Goal: Information Seeking & Learning: Learn about a topic

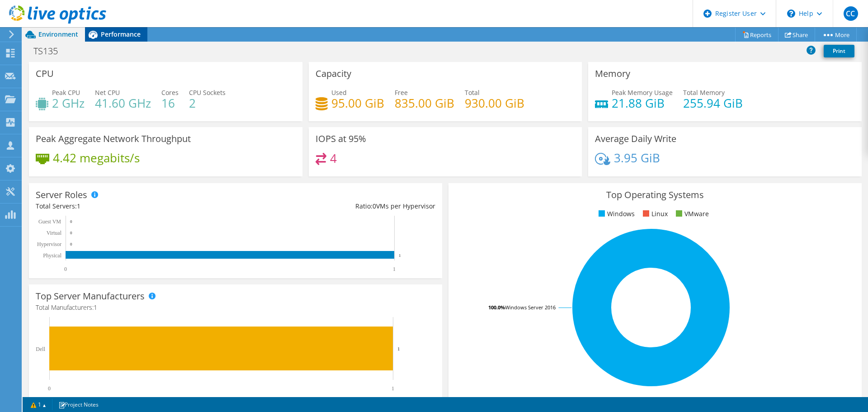
click at [129, 35] on span "Performance" at bounding box center [121, 34] width 40 height 9
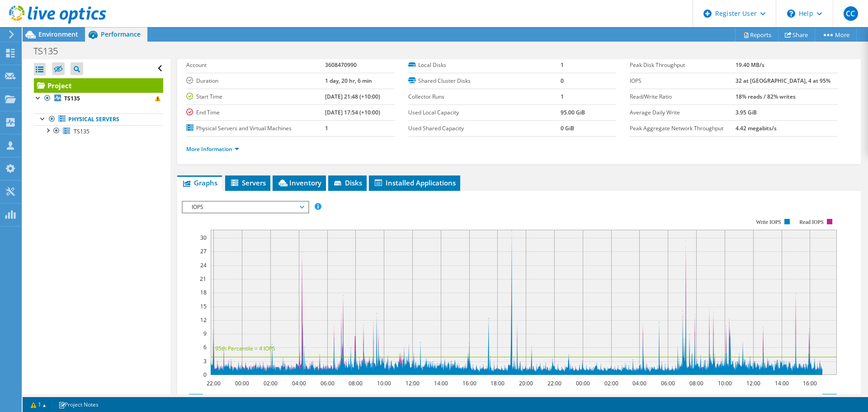
scroll to position [90, 0]
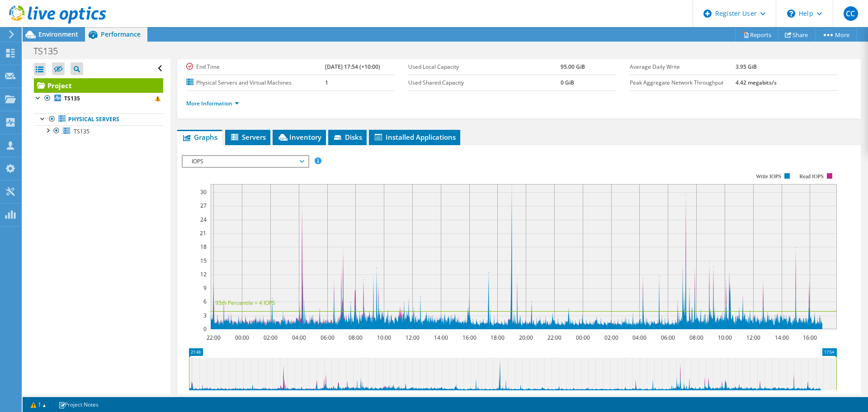
click at [251, 159] on span "IOPS" at bounding box center [245, 161] width 116 height 11
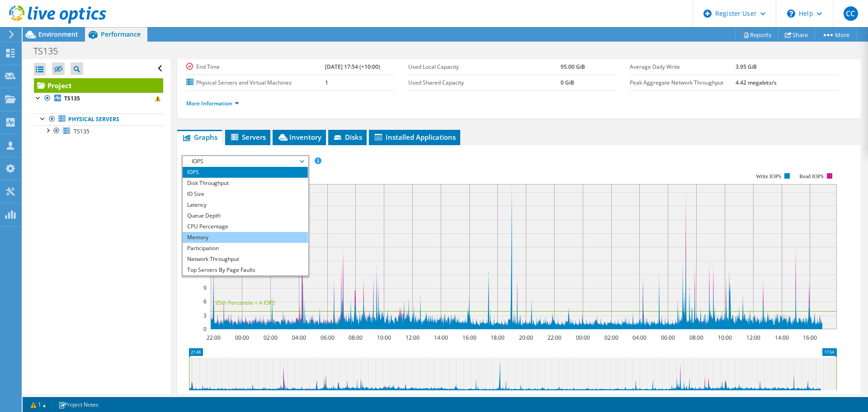
click at [245, 233] on li "Memory" at bounding box center [245, 237] width 125 height 11
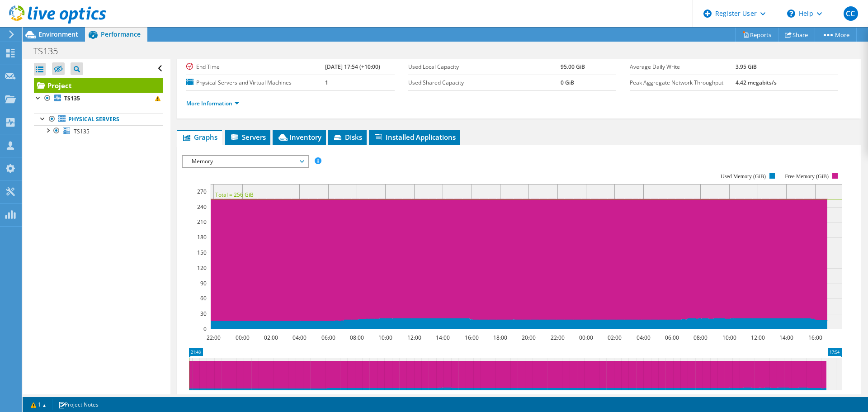
click at [242, 159] on span "Memory" at bounding box center [245, 161] width 116 height 11
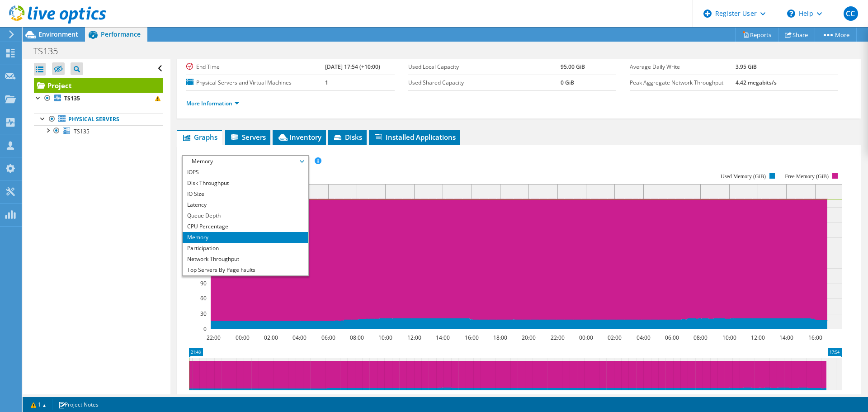
click at [372, 157] on div "IOPS Disk Throughput IO Size Latency Queue Depth CPU Percentage Memory Page Fau…" at bounding box center [519, 161] width 675 height 12
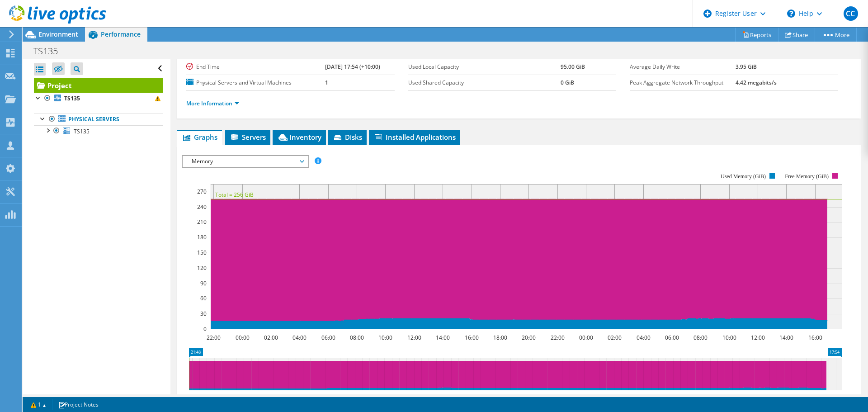
click at [217, 161] on span "Memory" at bounding box center [245, 161] width 116 height 11
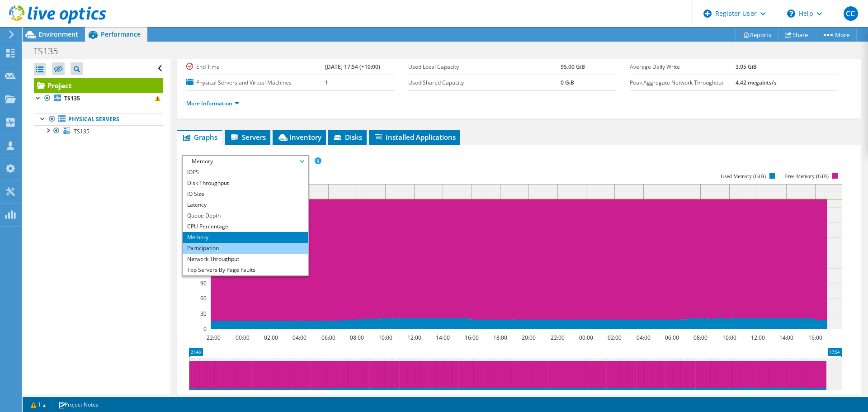
click at [219, 245] on li "Participation" at bounding box center [245, 248] width 125 height 11
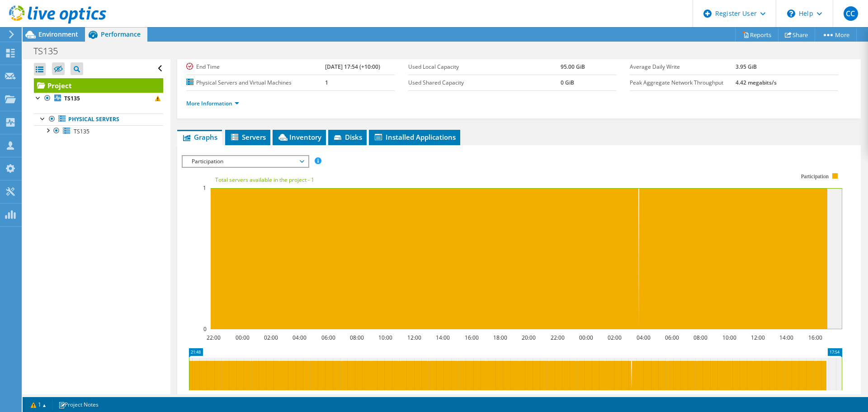
click at [250, 160] on span "Participation" at bounding box center [245, 161] width 116 height 11
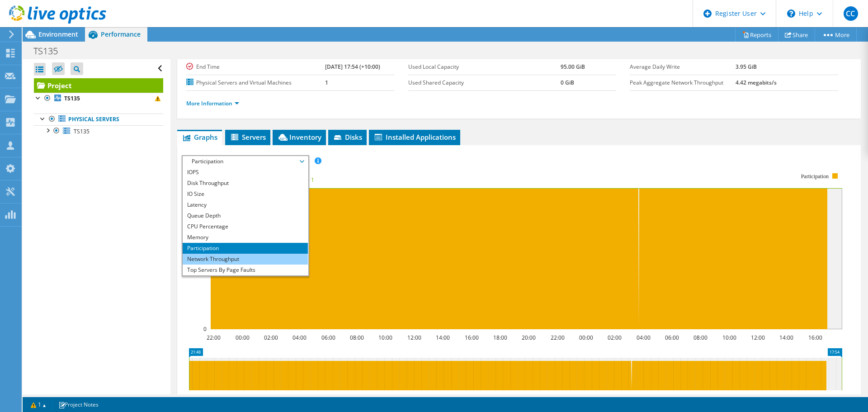
click at [227, 256] on li "Network Throughput" at bounding box center [245, 259] width 125 height 11
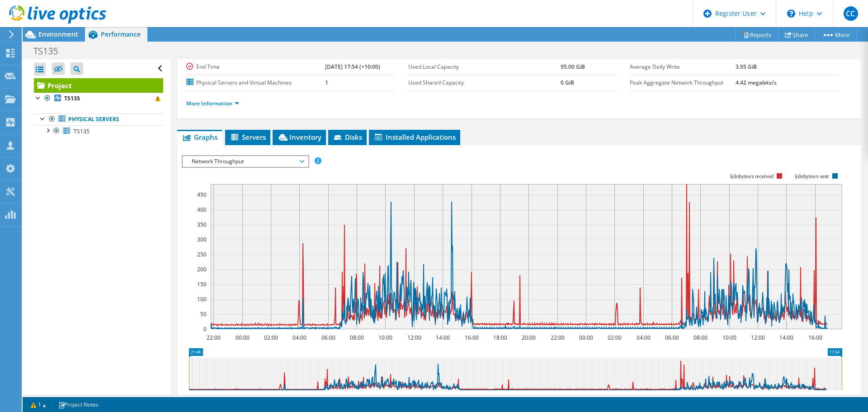
click at [569, 157] on div "IOPS Disk Throughput IO Size Latency Queue Depth CPU Percentage Memory Page Fau…" at bounding box center [519, 161] width 675 height 12
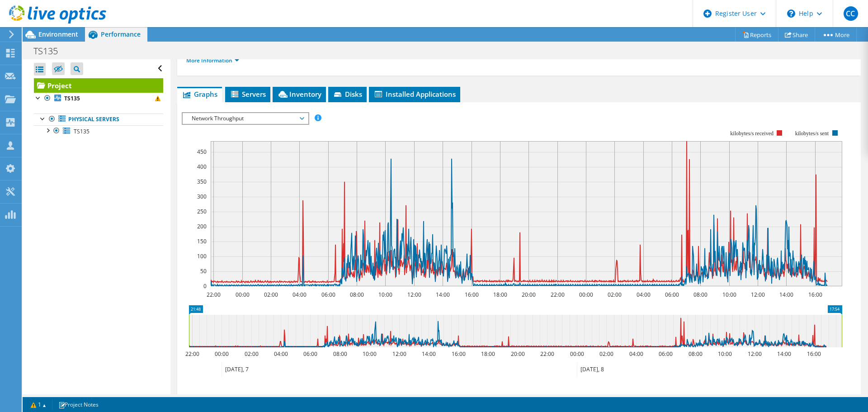
scroll to position [136, 0]
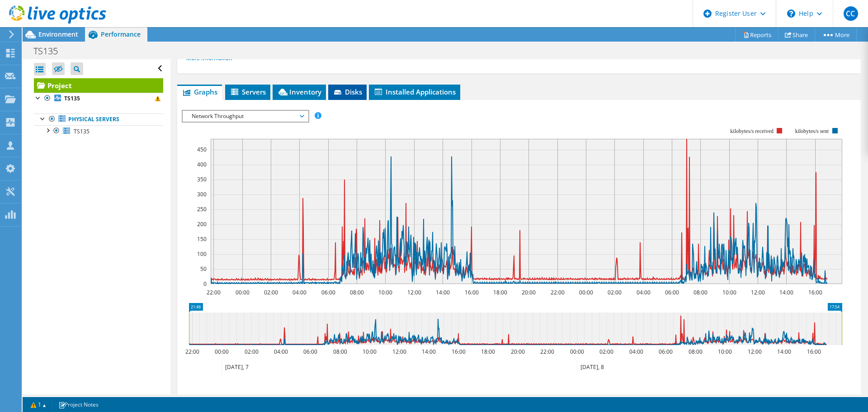
click at [335, 98] on li "Disks" at bounding box center [347, 92] width 38 height 15
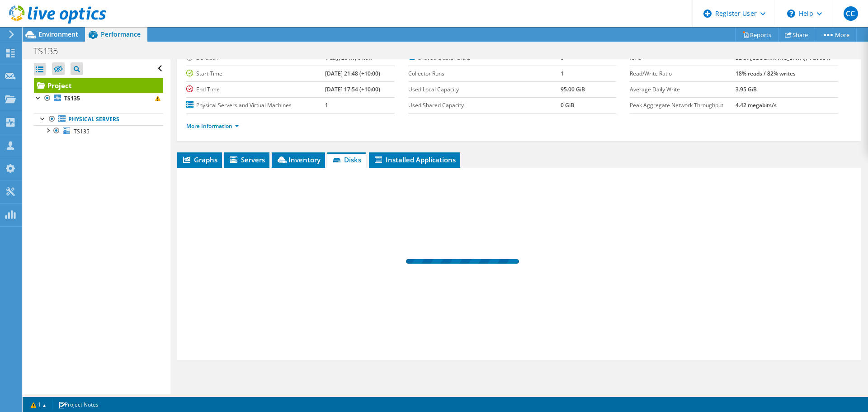
scroll to position [68, 0]
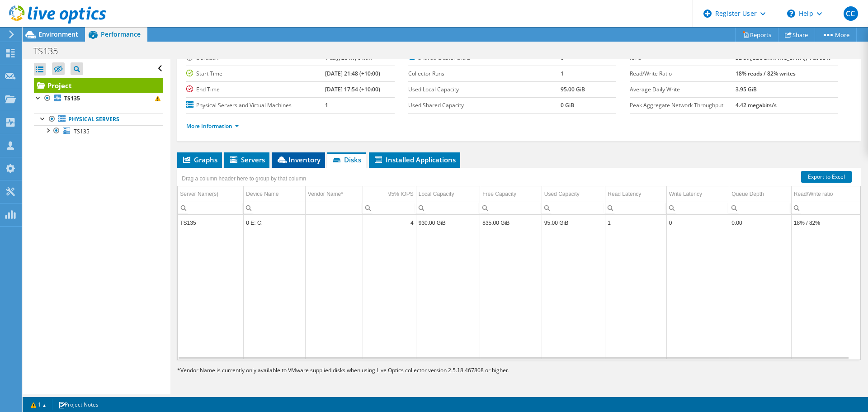
click at [280, 161] on icon at bounding box center [282, 160] width 9 height 7
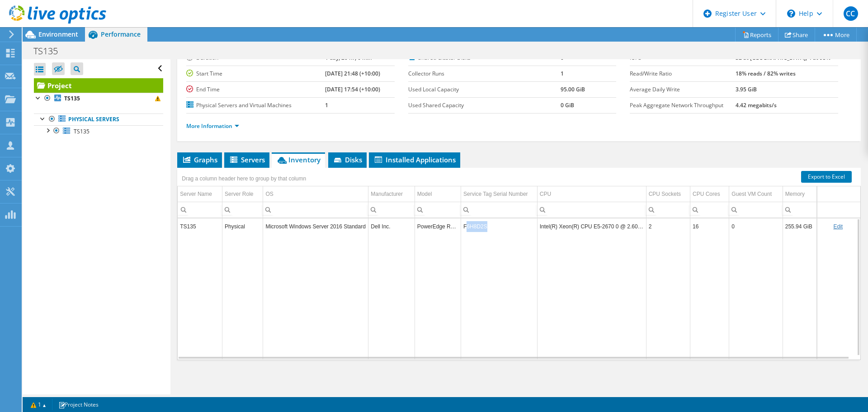
drag, startPoint x: 468, startPoint y: 231, endPoint x: 485, endPoint y: 233, distance: 17.0
click at [485, 233] on td "F6H8D2S" at bounding box center [499, 226] width 76 height 16
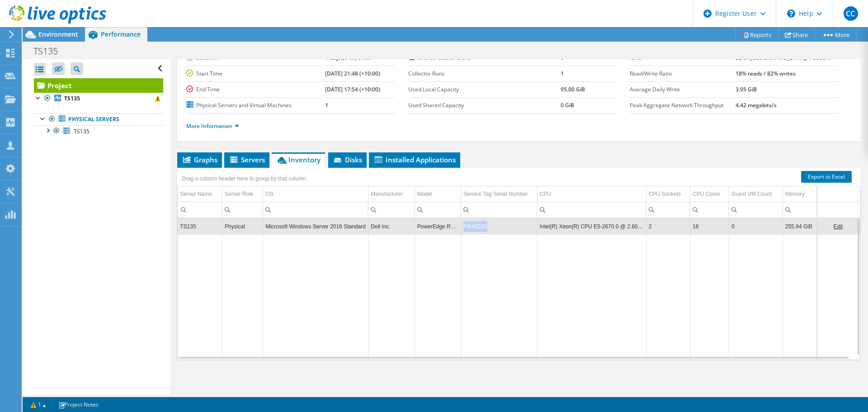
drag, startPoint x: 461, startPoint y: 230, endPoint x: 484, endPoint y: 228, distance: 22.7
click at [484, 228] on td "F6H8D2S" at bounding box center [499, 226] width 76 height 16
copy td "F6H8D2S"
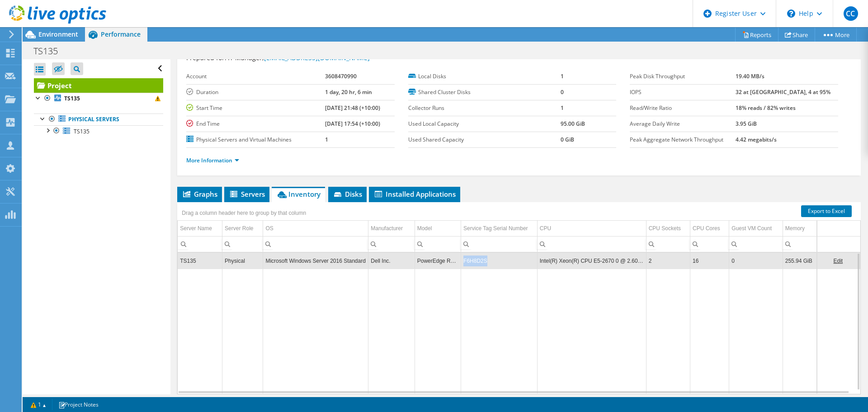
scroll to position [0, 0]
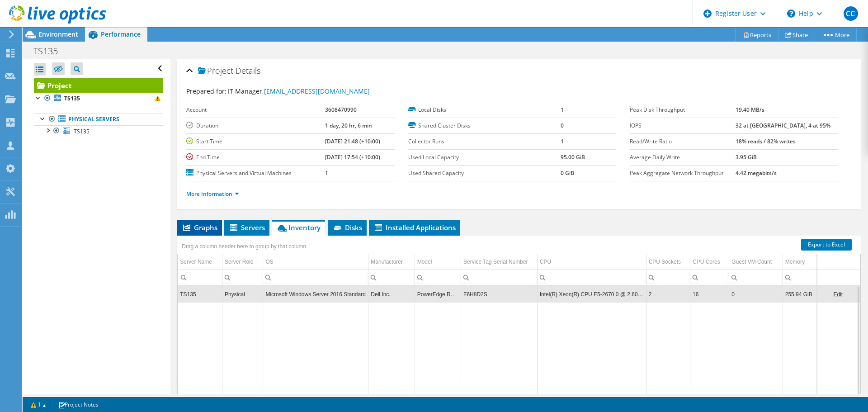
click at [195, 228] on span "Graphs" at bounding box center [200, 227] width 36 height 9
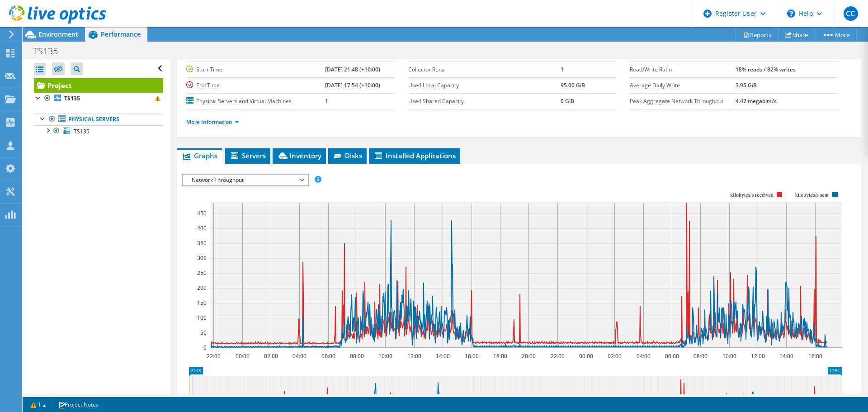
scroll to position [90, 0]
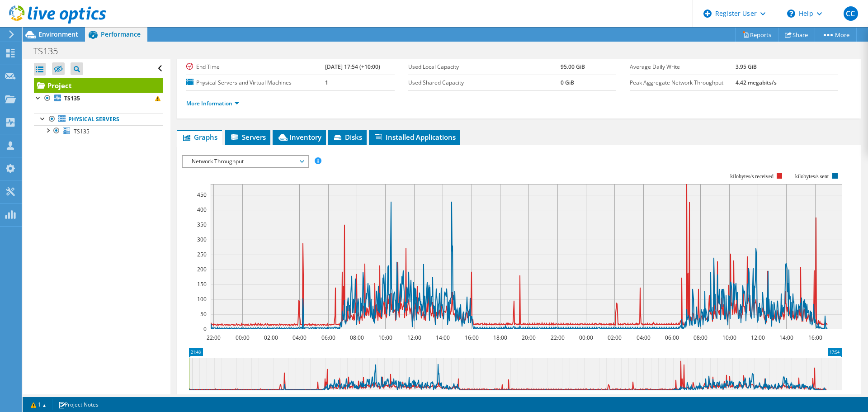
click at [349, 168] on rect at bounding box center [512, 251] width 661 height 181
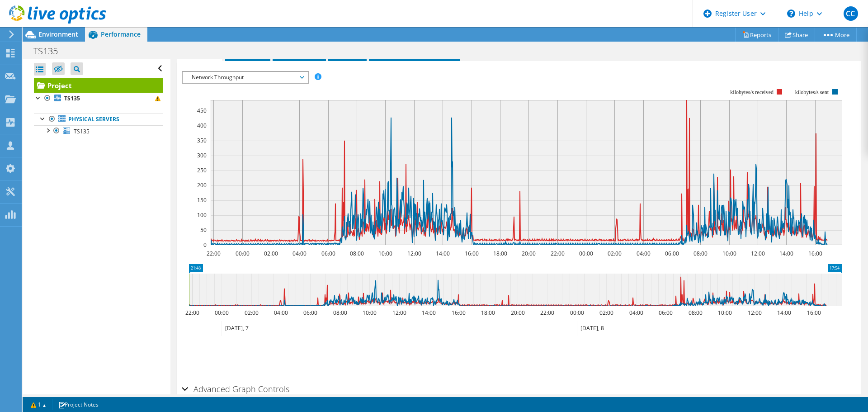
scroll to position [132, 0]
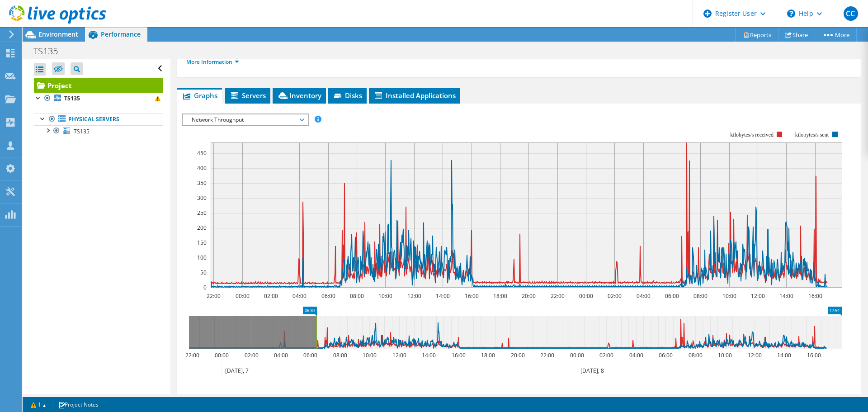
drag, startPoint x: 190, startPoint y: 334, endPoint x: 317, endPoint y: 322, distance: 128.1
click at [317, 322] on rect at bounding box center [317, 332] width 4 height 33
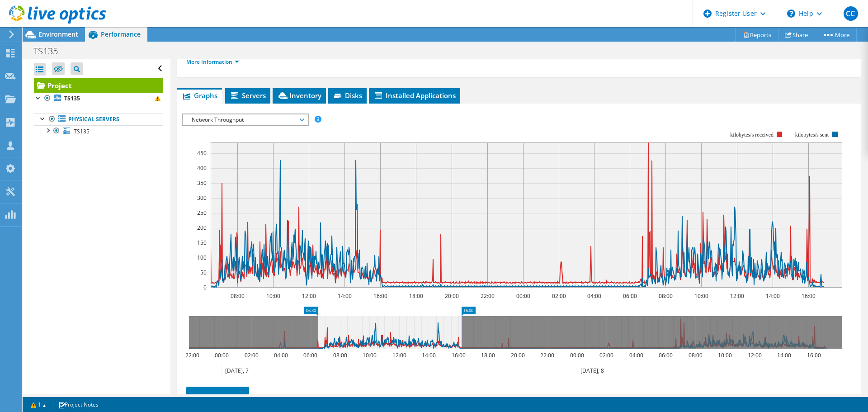
drag, startPoint x: 844, startPoint y: 332, endPoint x: 463, endPoint y: 331, distance: 380.4
click at [463, 331] on rect at bounding box center [462, 332] width 4 height 33
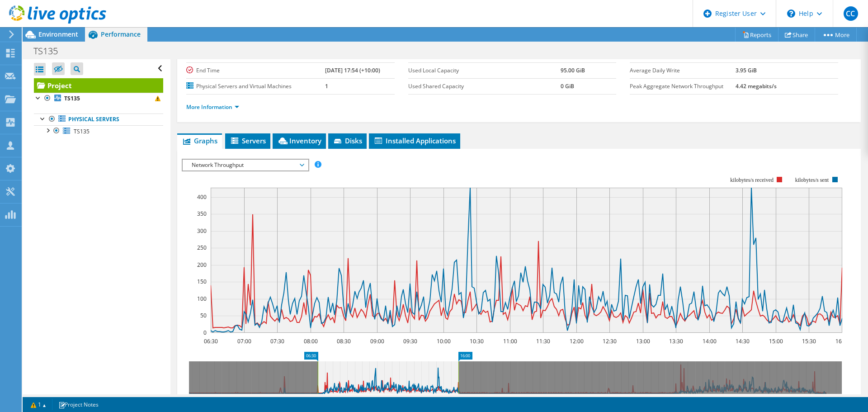
scroll to position [223, 0]
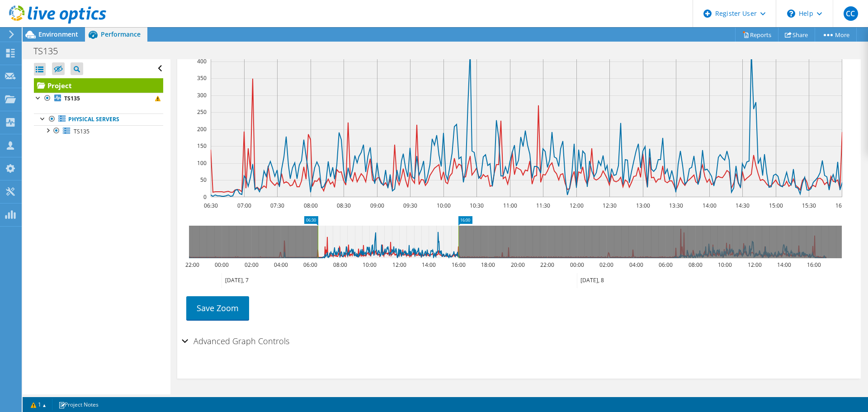
drag, startPoint x: 379, startPoint y: 221, endPoint x: 475, endPoint y: 222, distance: 96.3
click at [475, 222] on icon "06:30 16:00 22:00 00:00 02:00 04:00 06:00 08:00 10:00 12:00 14:00 16:00 18:00 2…" at bounding box center [516, 252] width 668 height 72
drag, startPoint x: 521, startPoint y: 214, endPoint x: 510, endPoint y: 214, distance: 10.9
click at [510, 214] on section "Workload Concentration: 06:30 07:00 07:30 08:00 08:30 09:00 09:30 10:00 10:30 1…" at bounding box center [519, 177] width 675 height 299
click at [457, 245] on icon at bounding box center [389, 242] width 141 height 33
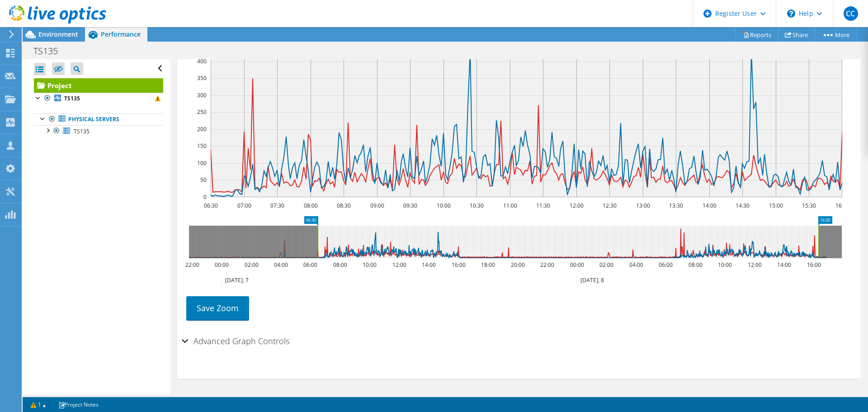
drag, startPoint x: 458, startPoint y: 244, endPoint x: 818, endPoint y: 263, distance: 360.6
click at [818, 263] on icon "06:30 16:30 22:00 00:00 02:00 04:00 06:00 08:00 10:00 12:00 14:00 16:00 18:00 2…" at bounding box center [516, 252] width 668 height 72
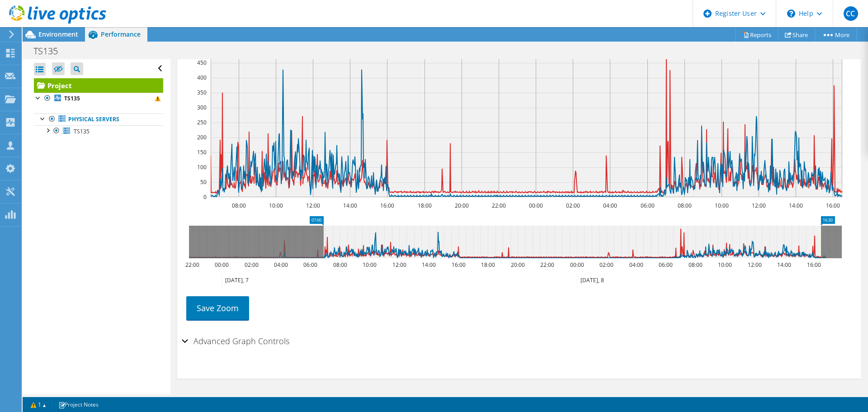
click at [323, 241] on rect at bounding box center [324, 242] width 4 height 33
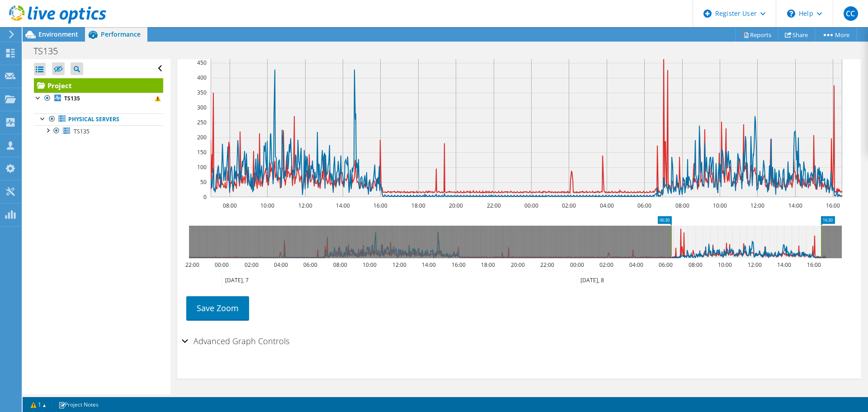
drag, startPoint x: 334, startPoint y: 241, endPoint x: 670, endPoint y: 234, distance: 336.6
click at [670, 234] on rect at bounding box center [672, 242] width 4 height 33
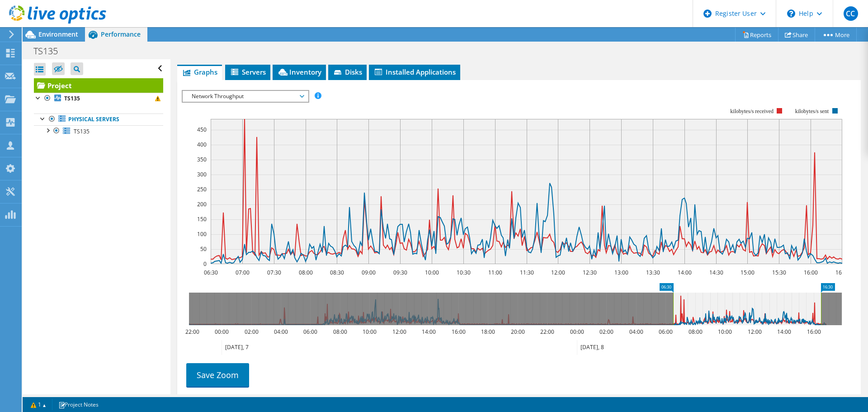
scroll to position [177, 0]
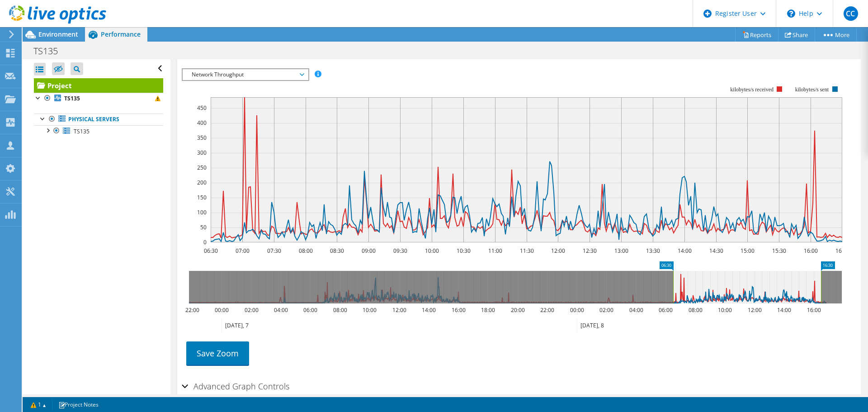
click at [194, 84] on rect at bounding box center [512, 164] width 661 height 181
click at [196, 86] on rect at bounding box center [512, 164] width 661 height 181
drag, startPoint x: 212, startPoint y: 90, endPoint x: 868, endPoint y: 215, distance: 667.7
click at [868, 217] on article "Project Details Prepared for: IT Manager, [EMAIL_ADDRESS][DOMAIN_NAME] Account …" at bounding box center [520, 226] width 698 height 335
